Goal: Task Accomplishment & Management: Use online tool/utility

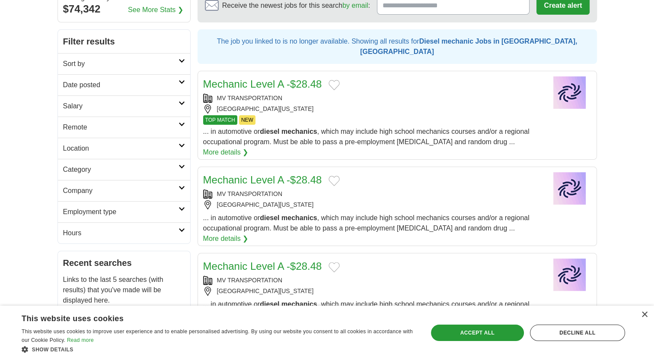
scroll to position [121, 0]
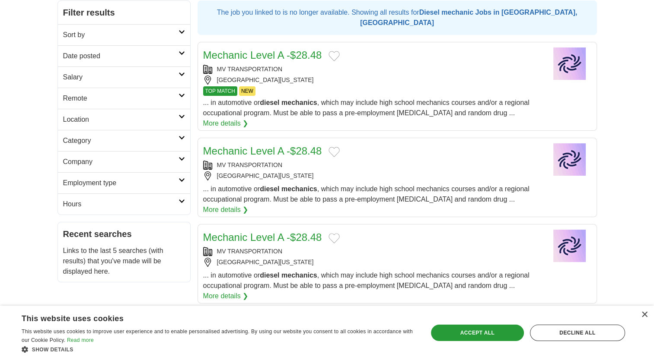
click at [653, 347] on div "× This website uses cookies This website uses cookies to improve user experienc…" at bounding box center [327, 333] width 654 height 54
click at [284, 232] on link "Mechanic Level A -$28.48" at bounding box center [262, 238] width 119 height 12
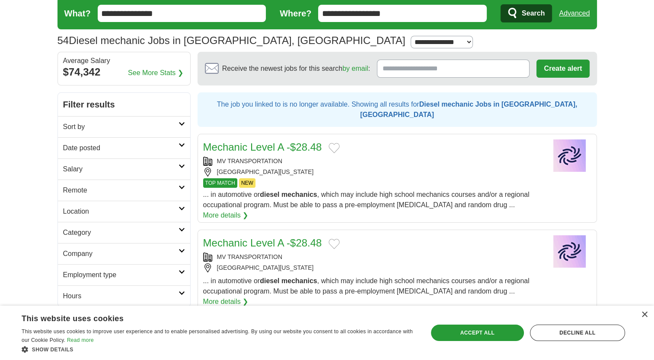
scroll to position [0, 0]
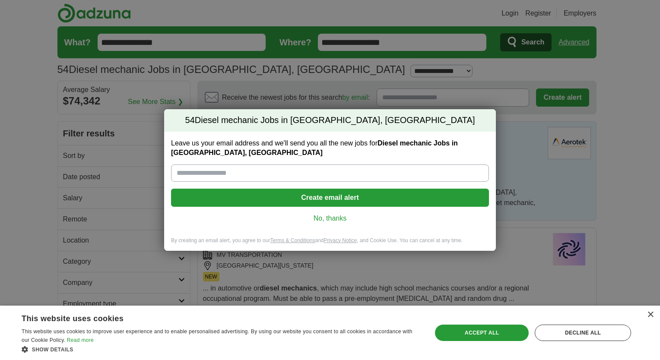
click at [321, 227] on div "Leave us your email address and we'll send you all the new jobs for Diesel mech…" at bounding box center [330, 184] width 332 height 105
click at [321, 218] on link "No, thanks" at bounding box center [330, 219] width 304 height 10
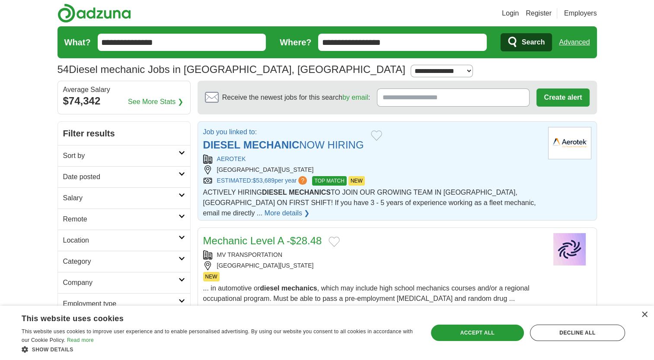
click at [156, 102] on link "See More Stats ❯" at bounding box center [155, 102] width 55 height 10
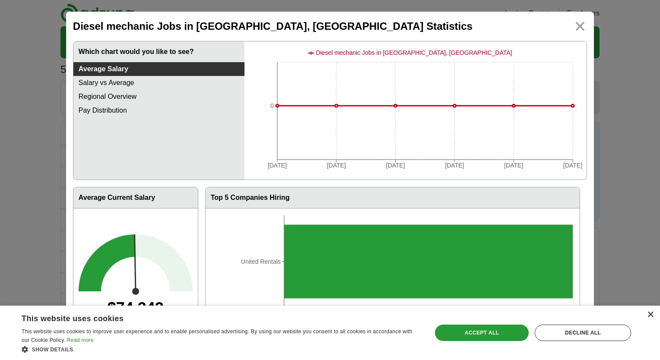
click at [649, 318] on div "×" at bounding box center [650, 315] width 6 height 6
